Goal: Transaction & Acquisition: Purchase product/service

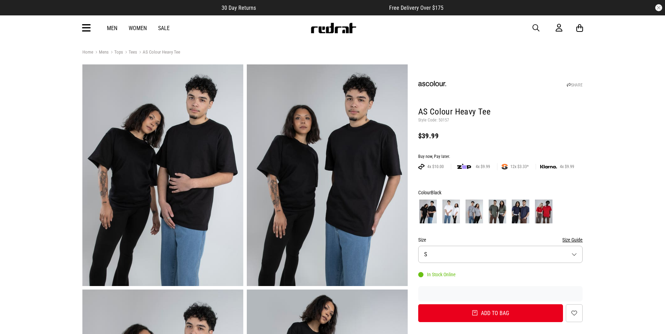
click at [89, 29] on icon at bounding box center [86, 28] width 9 height 12
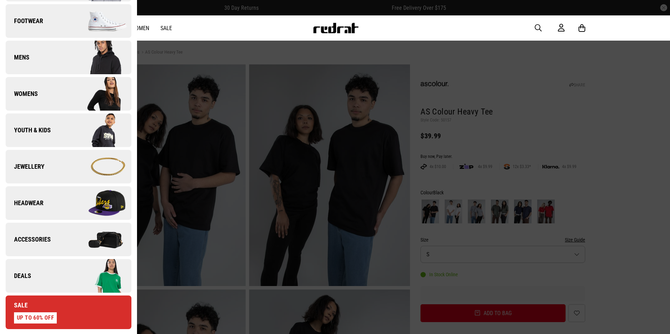
scroll to position [175, 0]
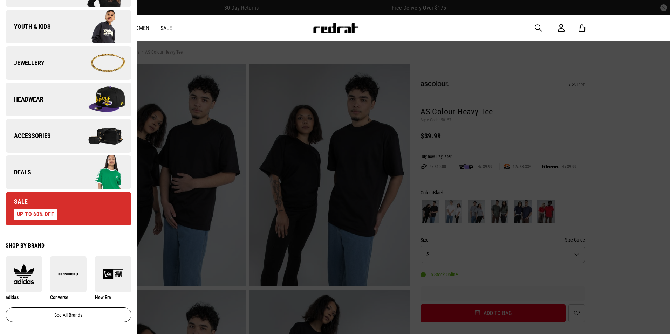
click at [82, 186] on img at bounding box center [99, 172] width 63 height 35
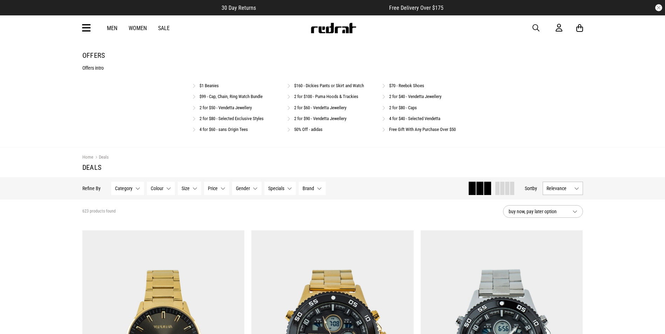
click at [392, 109] on link "2 for $80 - Caps" at bounding box center [403, 107] width 28 height 5
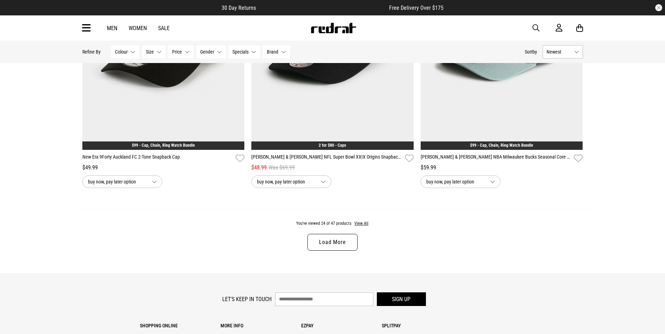
scroll to position [2243, 0]
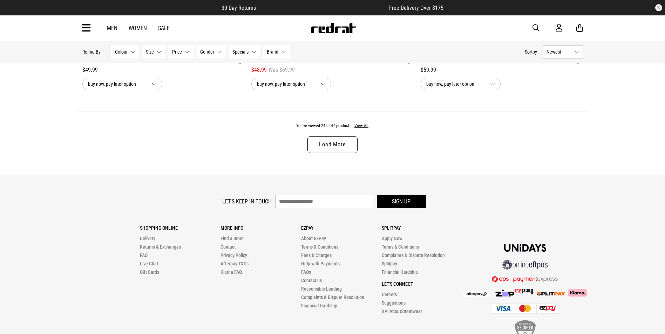
click at [344, 146] on link "Load More" at bounding box center [332, 144] width 50 height 17
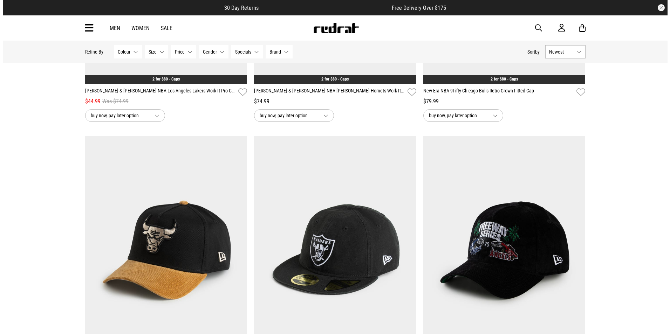
scroll to position [3364, 0]
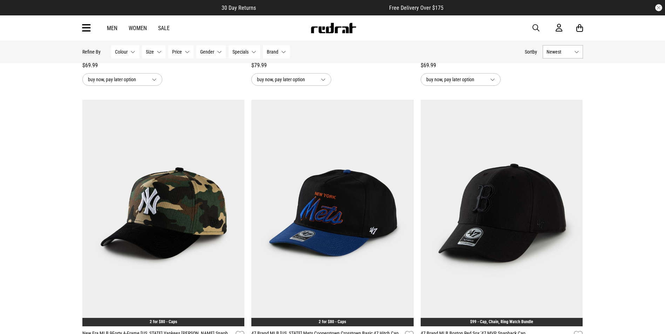
click at [83, 27] on icon at bounding box center [86, 28] width 9 height 12
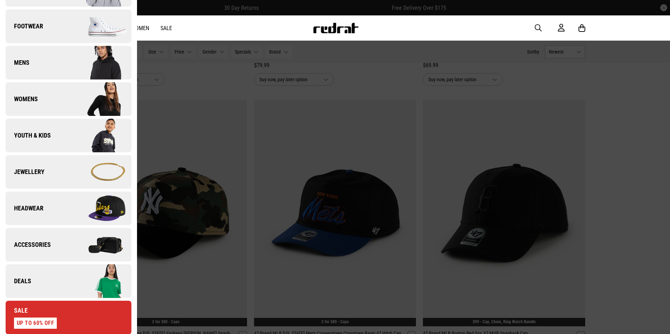
scroll to position [140, 0]
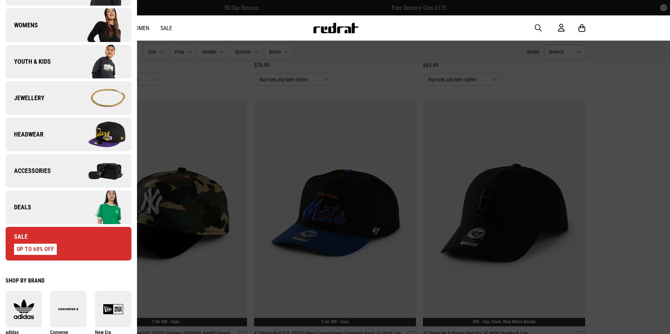
click at [81, 215] on img at bounding box center [99, 207] width 63 height 35
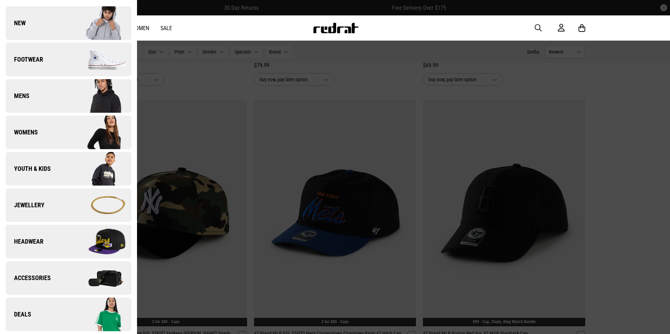
scroll to position [0, 0]
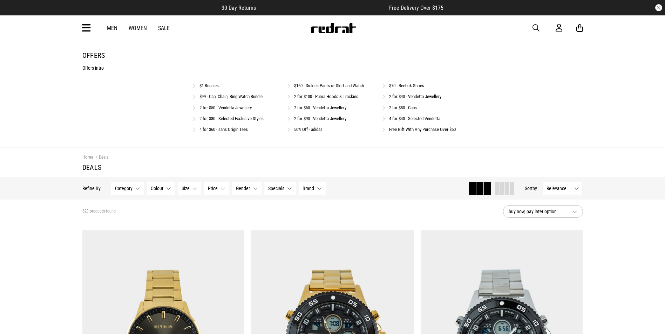
click at [227, 98] on link "$99 - Cap, Chain, Ring Watch Bundle" at bounding box center [230, 96] width 63 height 5
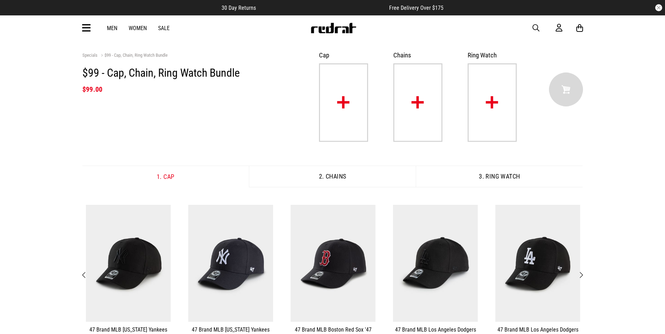
click at [579, 275] on span "Next" at bounding box center [581, 275] width 5 height 8
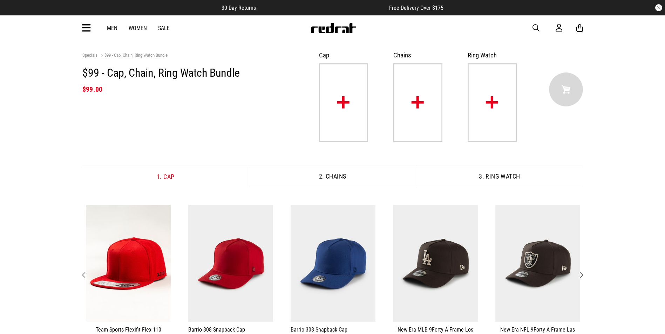
click at [579, 275] on span "Next" at bounding box center [581, 275] width 5 height 8
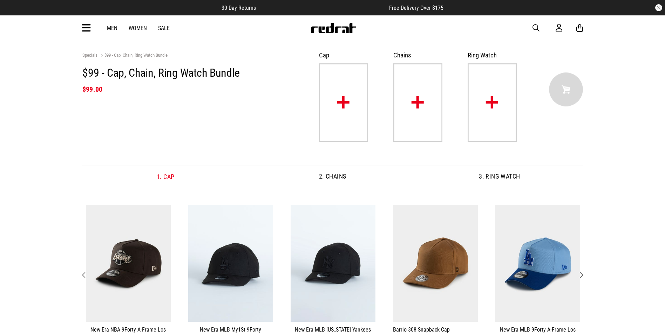
click at [576, 271] on button "Next" at bounding box center [580, 275] width 9 height 9
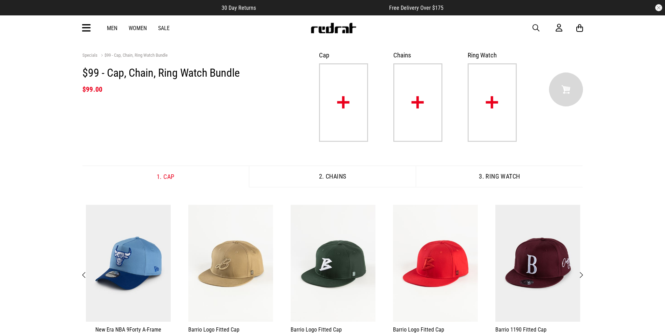
click at [579, 275] on span "Next" at bounding box center [581, 275] width 5 height 8
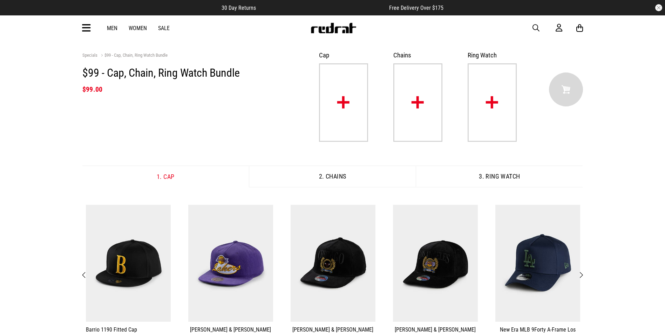
click at [579, 275] on span "Next" at bounding box center [581, 275] width 5 height 8
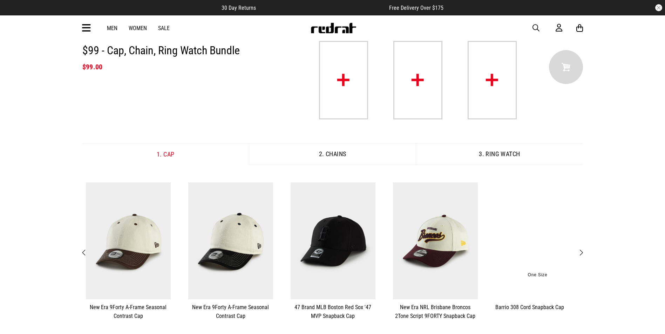
scroll to position [35, 0]
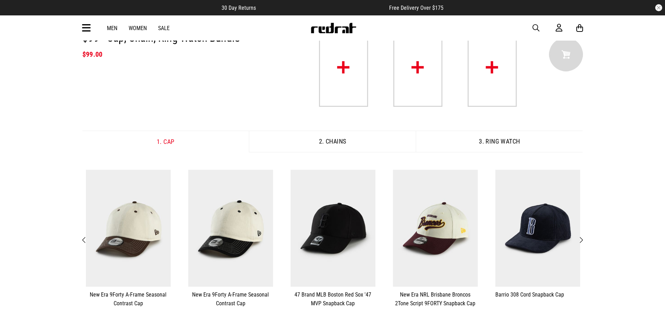
click at [581, 242] on span "Next" at bounding box center [581, 240] width 5 height 8
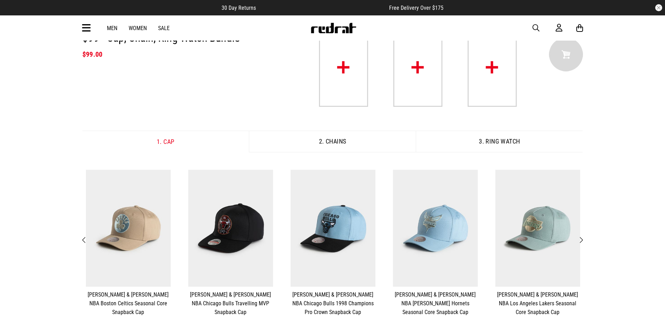
click at [581, 242] on span "Next" at bounding box center [581, 240] width 5 height 8
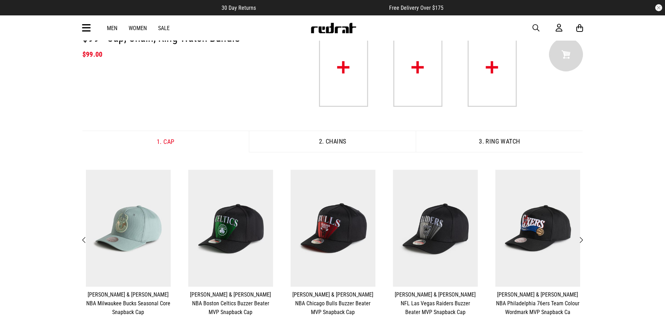
click at [581, 241] on span "Next" at bounding box center [581, 240] width 5 height 8
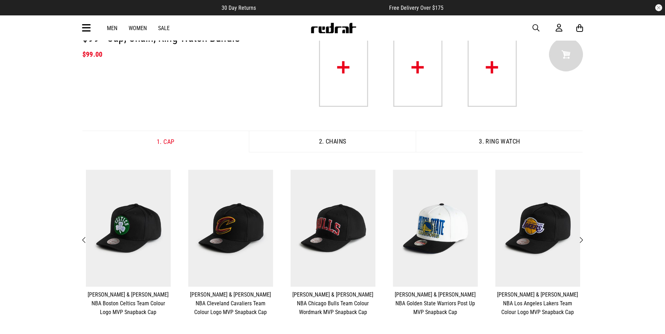
click at [581, 241] on span "Next" at bounding box center [581, 240] width 5 height 8
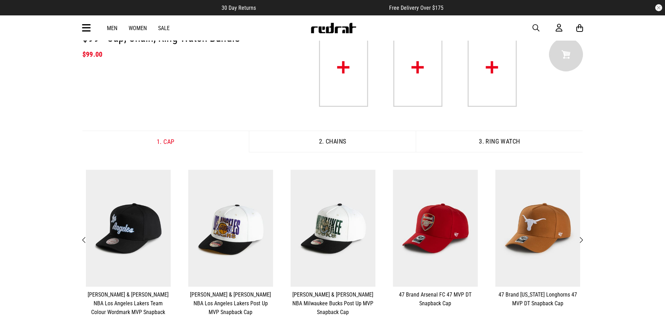
click at [580, 241] on span "Next" at bounding box center [581, 240] width 5 height 8
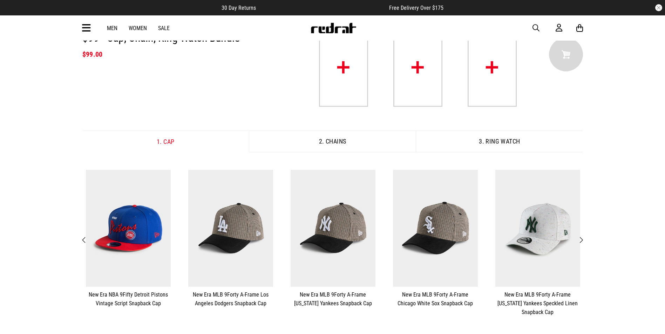
click at [580, 241] on span "Next" at bounding box center [581, 240] width 5 height 8
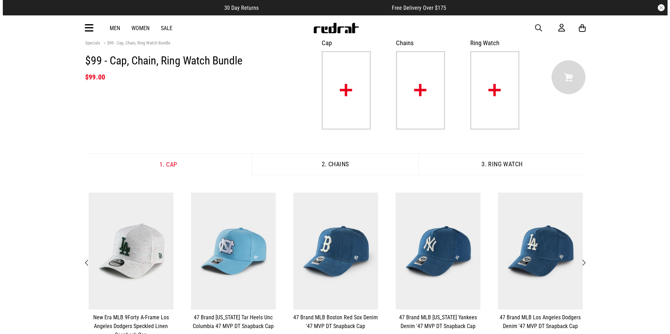
scroll to position [0, 0]
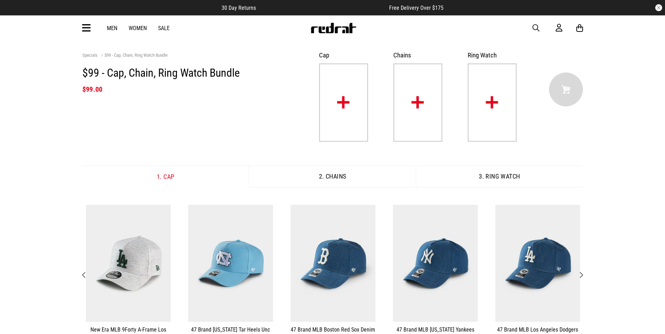
click at [538, 27] on span "button" at bounding box center [535, 28] width 7 height 8
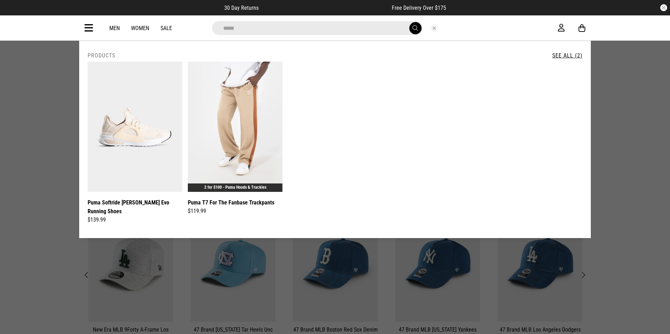
type input "*****"
click at [409, 22] on button "submit" at bounding box center [415, 28] width 12 height 12
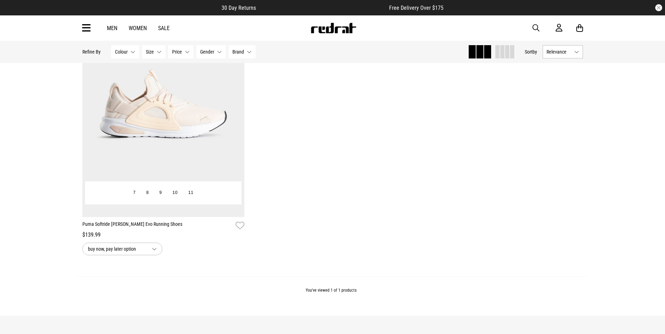
scroll to position [83, 0]
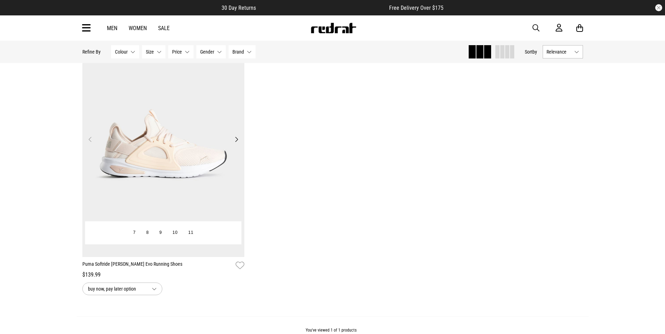
click at [179, 119] on img at bounding box center [163, 143] width 162 height 227
